Goal: Use online tool/utility

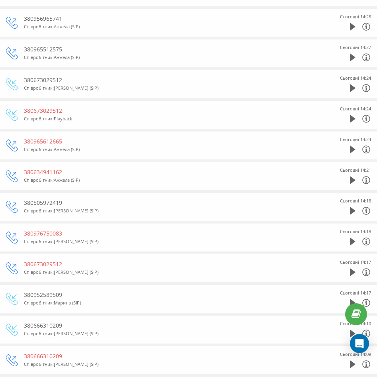
scroll to position [279, 0]
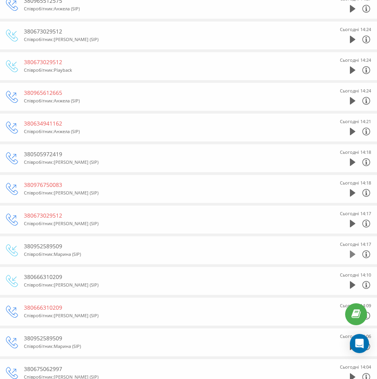
click at [351, 255] on icon at bounding box center [353, 254] width 6 height 8
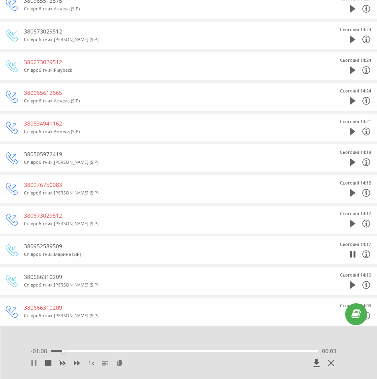
click at [33, 363] on icon at bounding box center [34, 363] width 6 height 6
click at [331, 360] on icon at bounding box center [331, 363] width 6 height 6
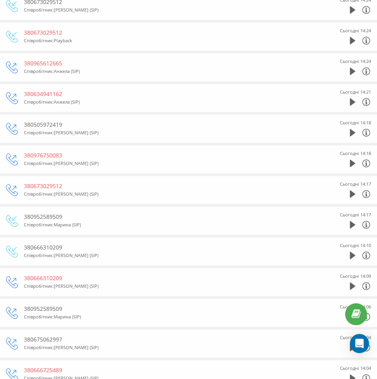
scroll to position [358, 0]
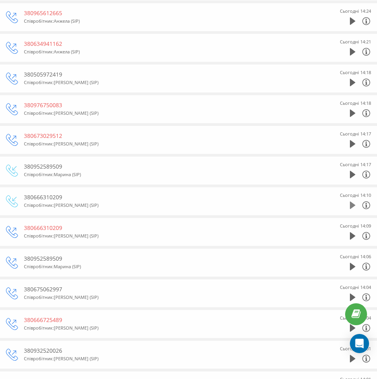
click at [353, 202] on icon at bounding box center [353, 205] width 6 height 8
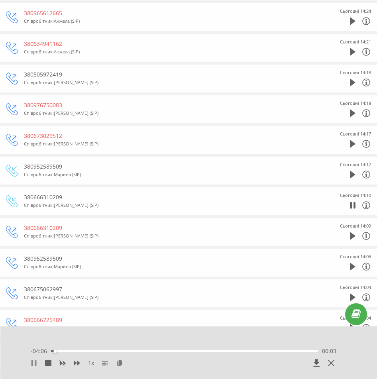
click at [33, 365] on icon at bounding box center [32, 363] width 2 height 6
click at [332, 363] on icon at bounding box center [331, 363] width 6 height 6
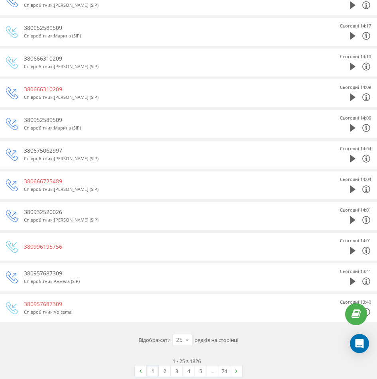
scroll to position [507, 0]
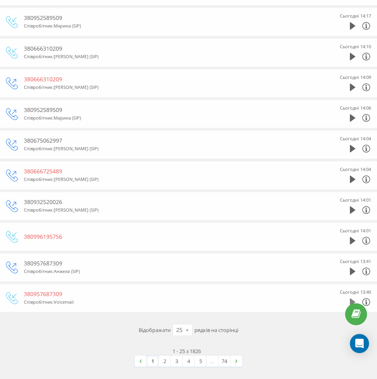
click at [352, 300] on icon at bounding box center [353, 302] width 6 height 8
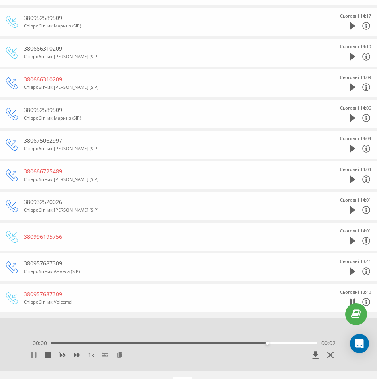
click at [35, 356] on icon at bounding box center [36, 355] width 2 height 6
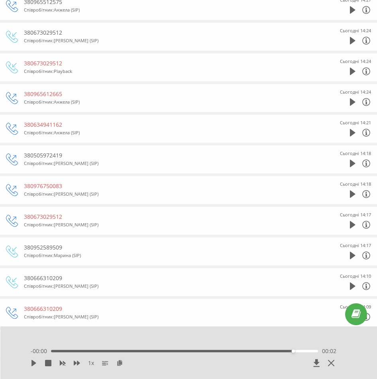
scroll to position [268, 0]
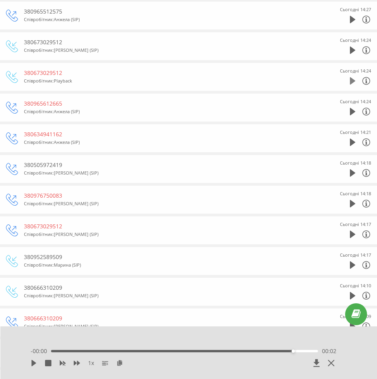
click at [352, 80] on icon at bounding box center [353, 81] width 6 height 8
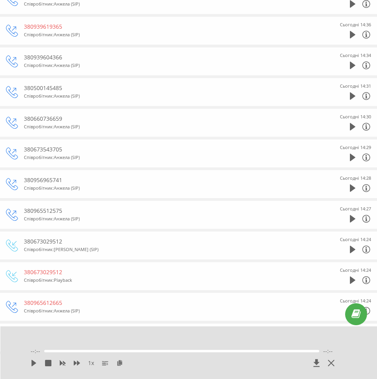
scroll to position [0, 0]
